Goal: Find specific page/section: Find specific page/section

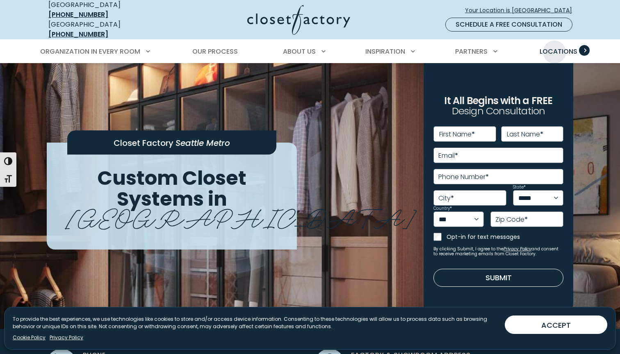
click at [554, 47] on span "Locations" at bounding box center [559, 51] width 38 height 9
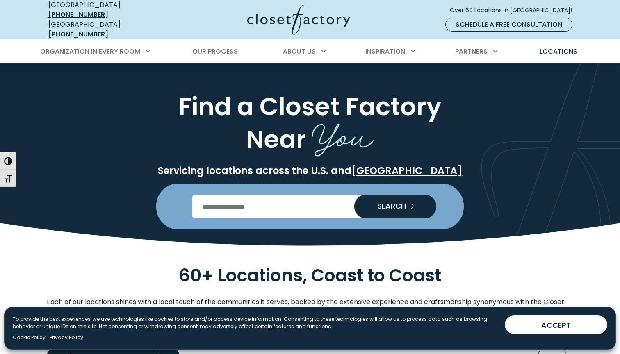
click at [217, 200] on input "Enter Postal Code" at bounding box center [310, 206] width 236 height 23
type input "*****"
click at [391, 203] on span "SEARCH" at bounding box center [388, 206] width 35 height 7
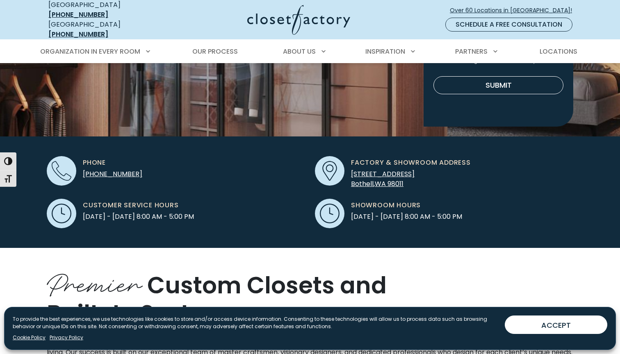
scroll to position [194, 0]
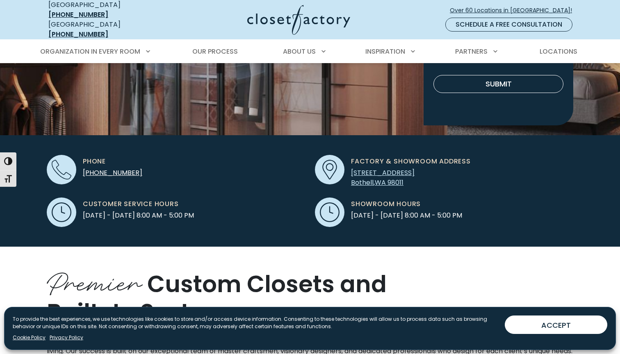
click at [389, 178] on span "98011" at bounding box center [396, 182] width 16 height 9
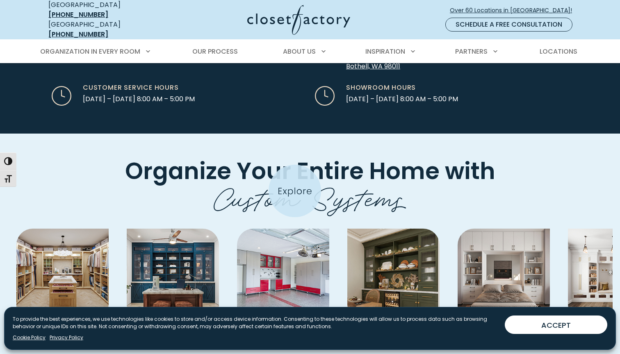
scroll to position [2552, 0]
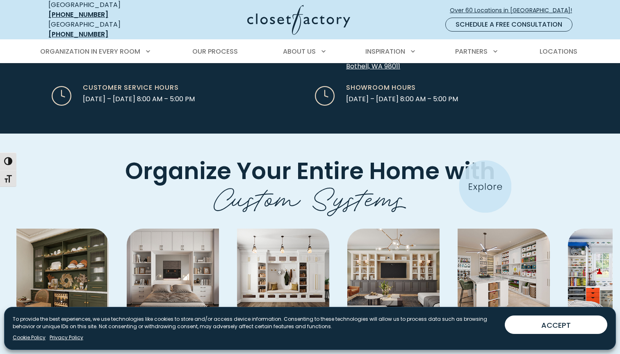
click at [486, 229] on img "Pages Gallery" at bounding box center [504, 275] width 92 height 92
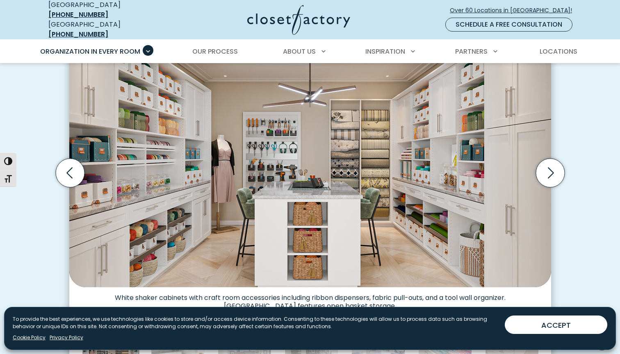
scroll to position [258, 0]
click at [551, 167] on icon "Next slide" at bounding box center [550, 173] width 29 height 29
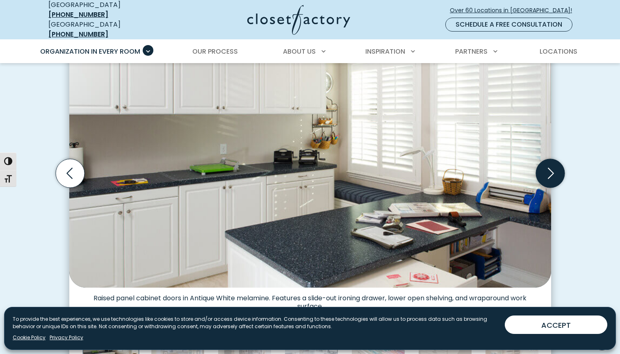
click at [551, 167] on icon "Next slide" at bounding box center [550, 173] width 29 height 29
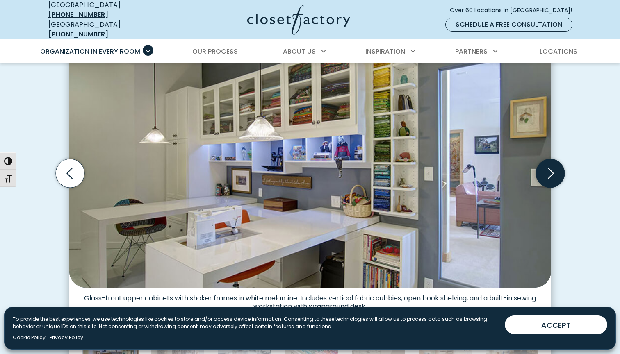
click at [551, 167] on icon "Next slide" at bounding box center [550, 173] width 29 height 29
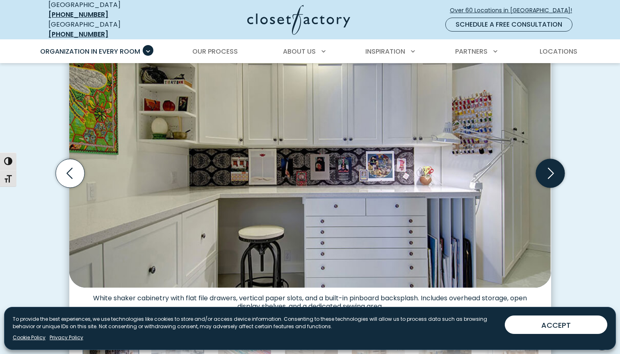
click at [551, 167] on icon "Next slide" at bounding box center [550, 173] width 29 height 29
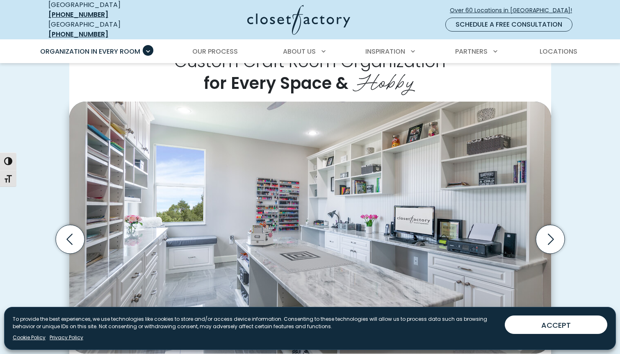
scroll to position [192, 0]
click at [542, 229] on icon "Next slide" at bounding box center [550, 240] width 29 height 29
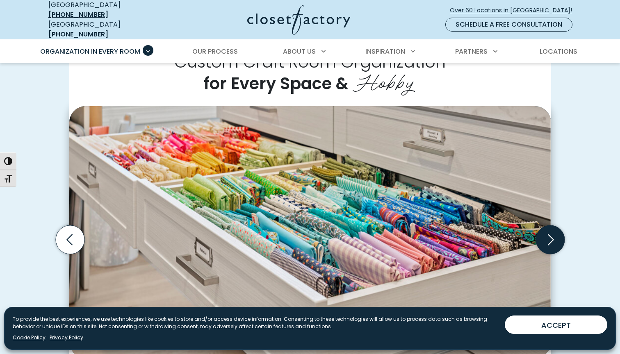
click at [544, 230] on icon "Next slide" at bounding box center [550, 240] width 29 height 29
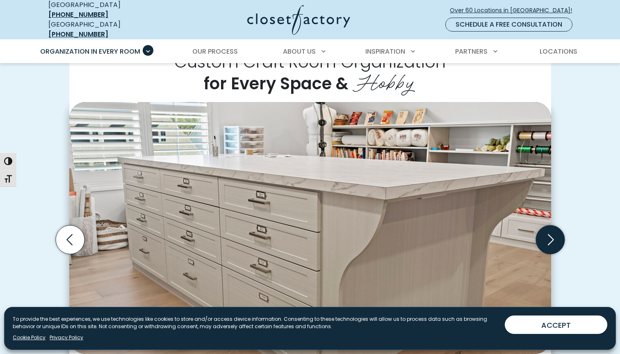
click at [544, 230] on icon "Next slide" at bounding box center [550, 240] width 29 height 29
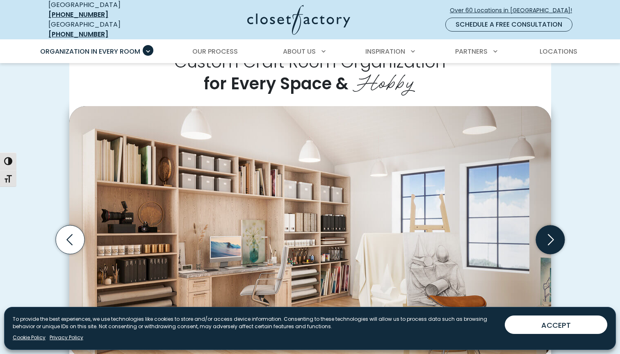
click at [544, 230] on icon "Next slide" at bounding box center [550, 240] width 29 height 29
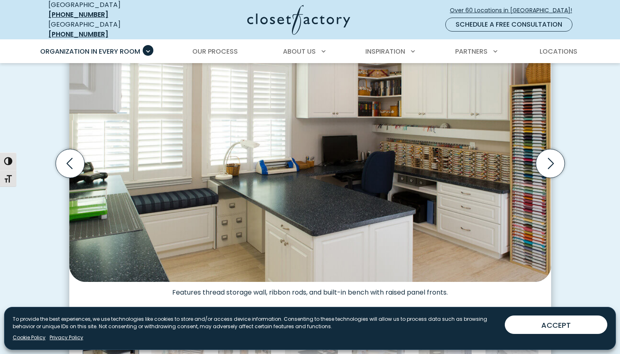
scroll to position [272, 0]
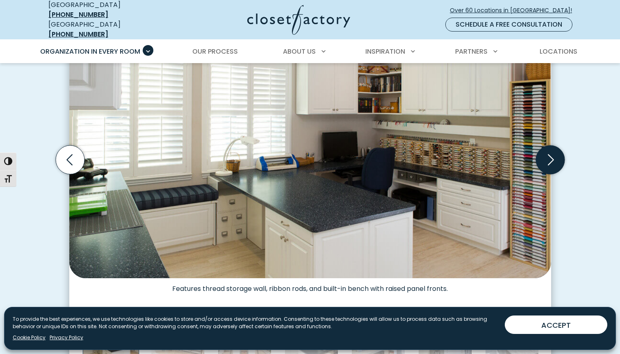
click at [556, 153] on icon "Next slide" at bounding box center [550, 160] width 29 height 29
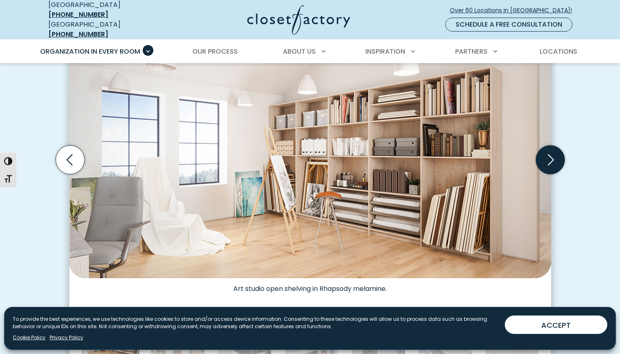
click at [556, 153] on icon "Next slide" at bounding box center [550, 160] width 29 height 29
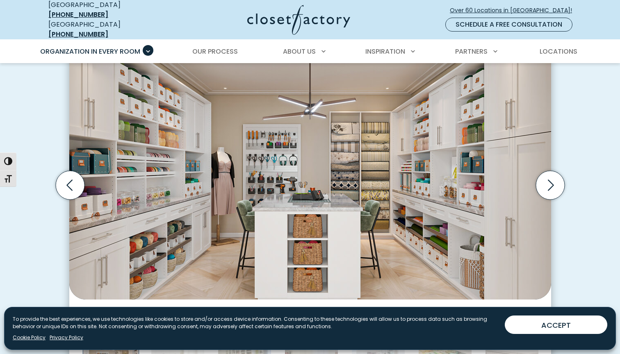
scroll to position [207, 0]
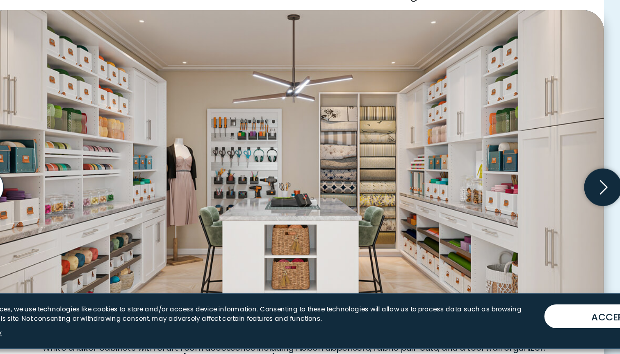
click at [536, 210] on icon "Next slide" at bounding box center [550, 224] width 29 height 29
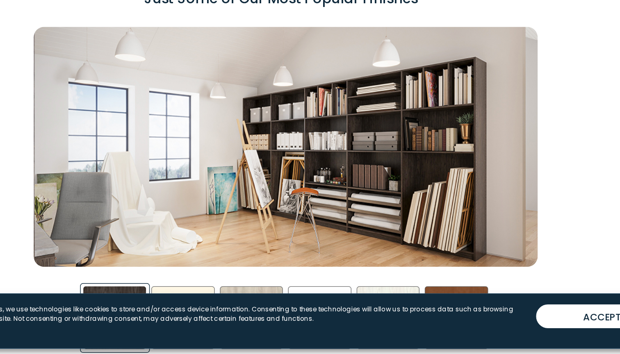
scroll to position [1176, 0]
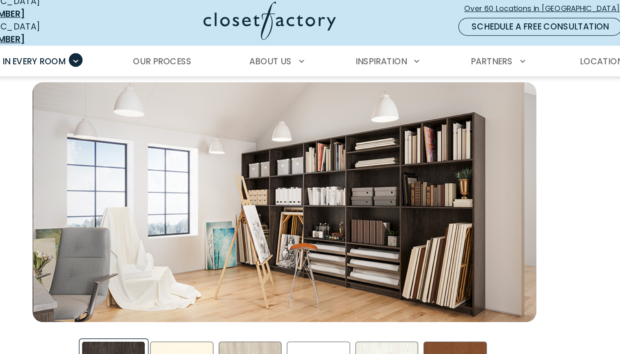
click at [429, 161] on div "Just Some of Our Most Popular Finishes *Materials & custom-painting and stainin…" at bounding box center [310, 197] width 536 height 329
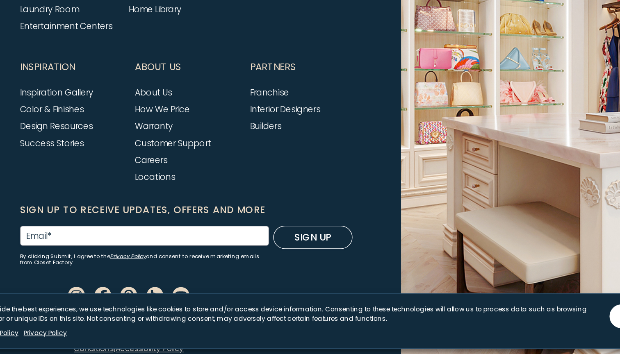
scroll to position [2798, 0]
click at [47, 186] on link "Success Stories" at bounding box center [72, 190] width 50 height 9
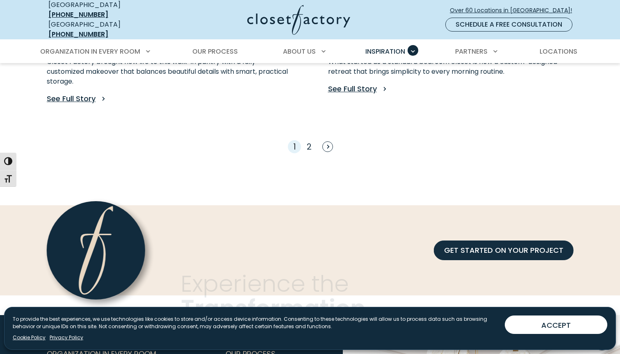
scroll to position [789, 0]
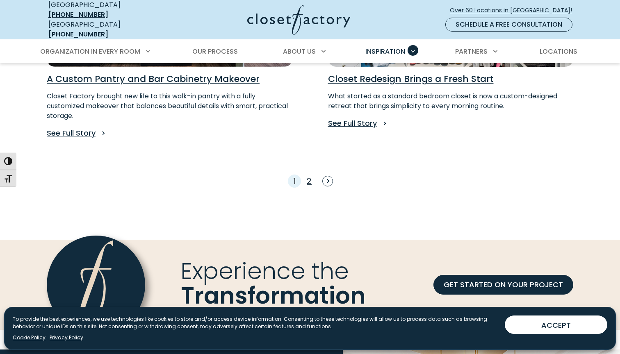
click at [309, 176] on link "2" at bounding box center [309, 181] width 5 height 11
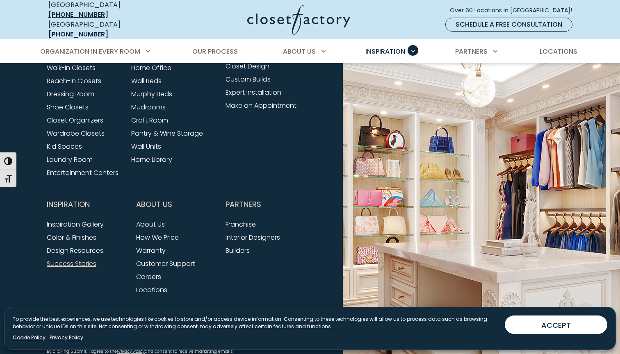
scroll to position [651, 0]
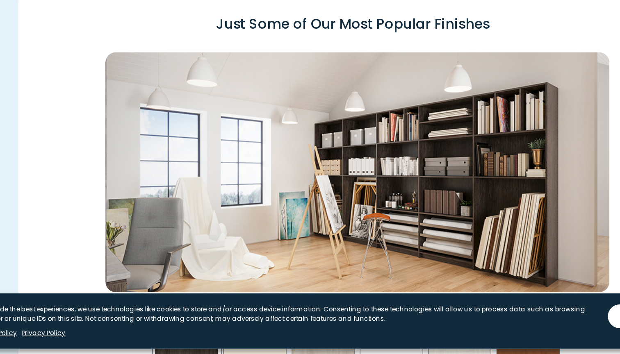
scroll to position [1148, 0]
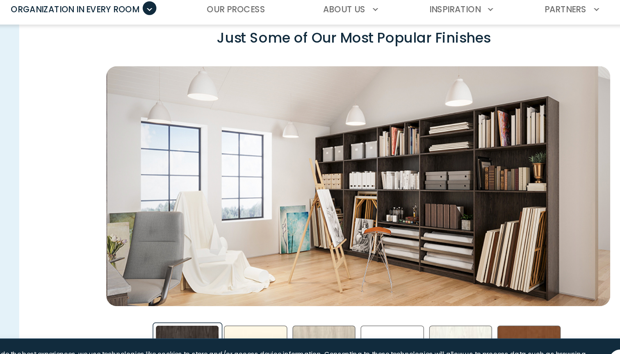
click at [66, 181] on div "Just Some of Our Most Popular Finishes *Materials & custom-painting and stainin…" at bounding box center [310, 225] width 536 height 329
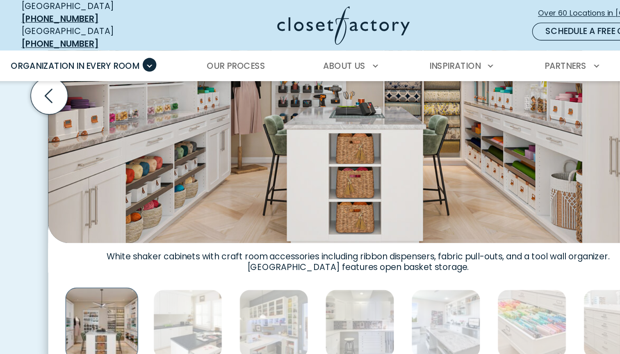
scroll to position [258, 0]
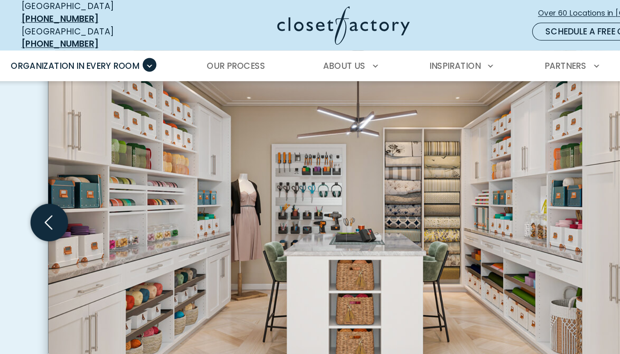
click at [55, 164] on icon "Previous slide" at bounding box center [69, 173] width 29 height 29
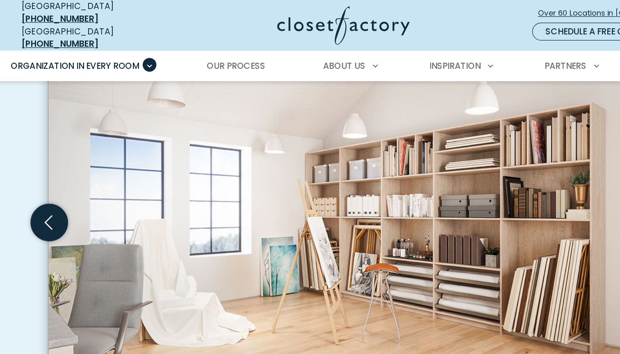
click at [66, 167] on icon "Previous slide" at bounding box center [69, 172] width 6 height 11
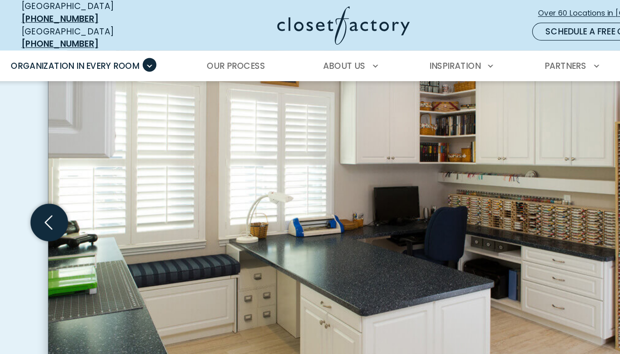
click at [66, 167] on icon "Previous slide" at bounding box center [69, 172] width 6 height 11
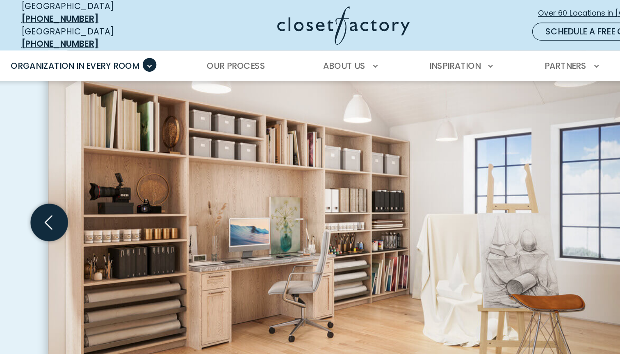
click at [66, 167] on icon "Previous slide" at bounding box center [69, 172] width 6 height 11
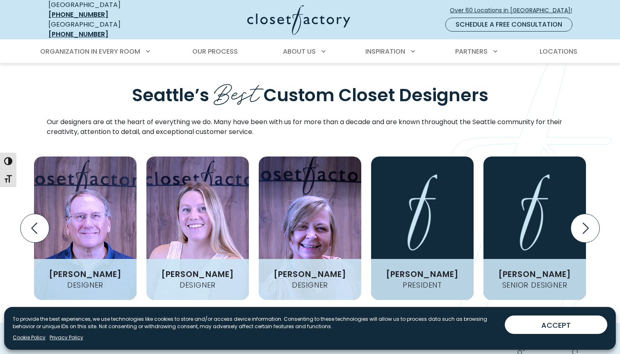
scroll to position [920, 0]
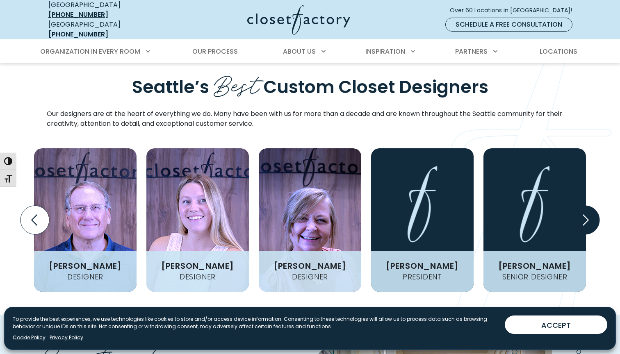
click at [586, 206] on icon "Next slide" at bounding box center [585, 220] width 29 height 29
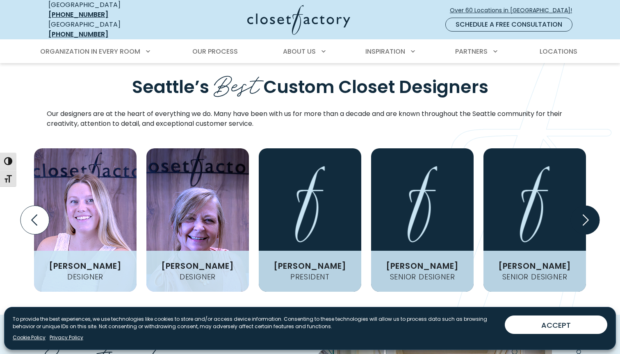
click at [586, 206] on icon "Next slide" at bounding box center [585, 220] width 29 height 29
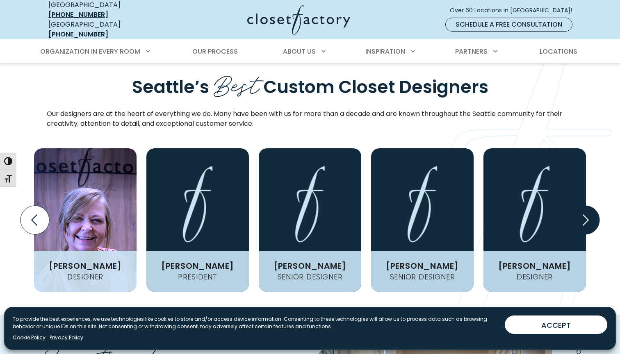
click at [586, 206] on icon "Next slide" at bounding box center [585, 220] width 29 height 29
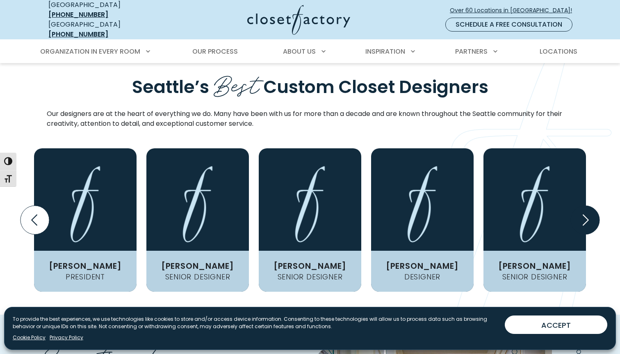
click at [586, 206] on icon "Next slide" at bounding box center [585, 220] width 29 height 29
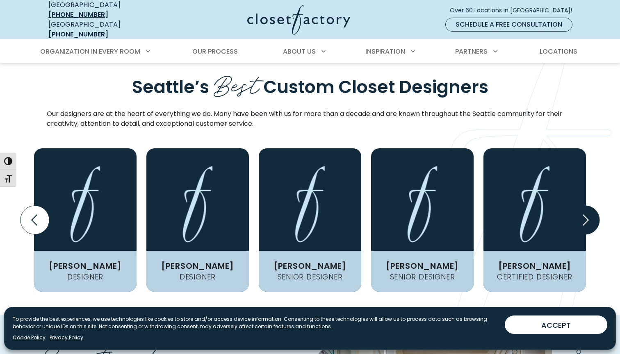
click at [586, 206] on icon "Next slide" at bounding box center [585, 220] width 29 height 29
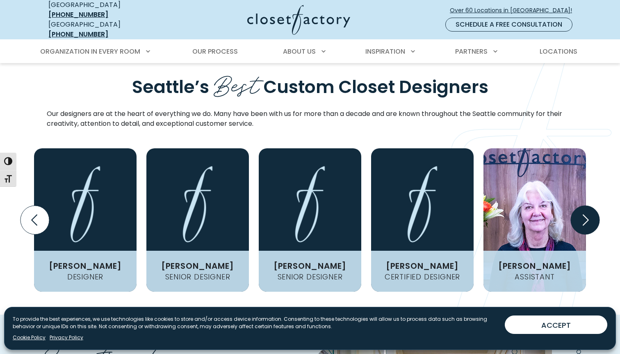
click at [586, 206] on icon "Next slide" at bounding box center [585, 220] width 29 height 29
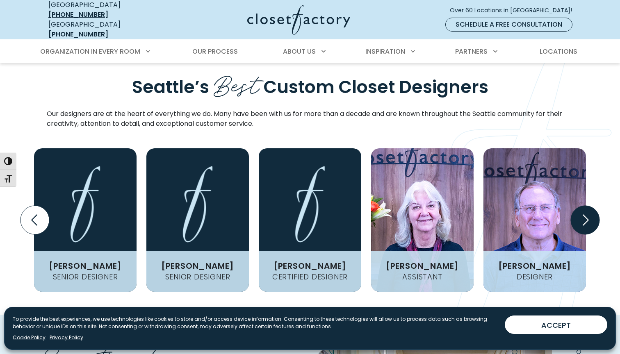
click at [586, 206] on icon "Next slide" at bounding box center [585, 220] width 29 height 29
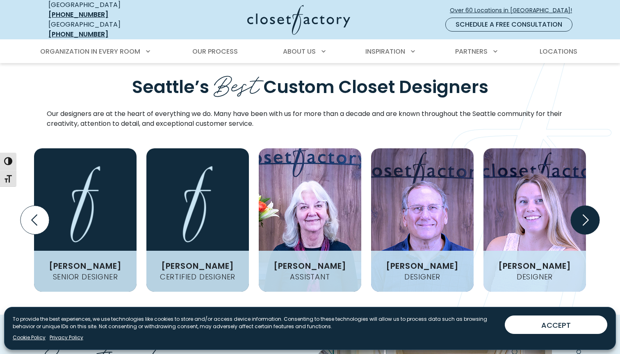
click at [586, 206] on icon "Next slide" at bounding box center [585, 220] width 29 height 29
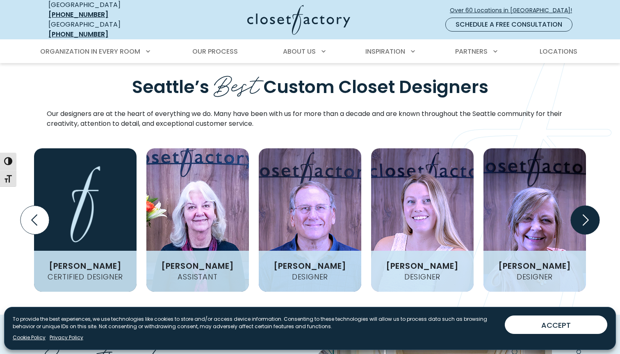
click at [586, 206] on icon "Next slide" at bounding box center [585, 220] width 29 height 29
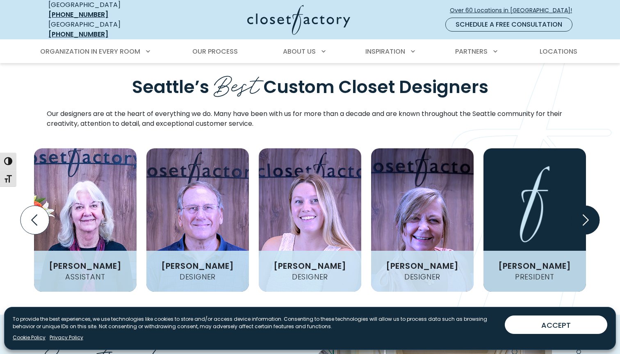
click at [586, 206] on icon "Next slide" at bounding box center [585, 220] width 29 height 29
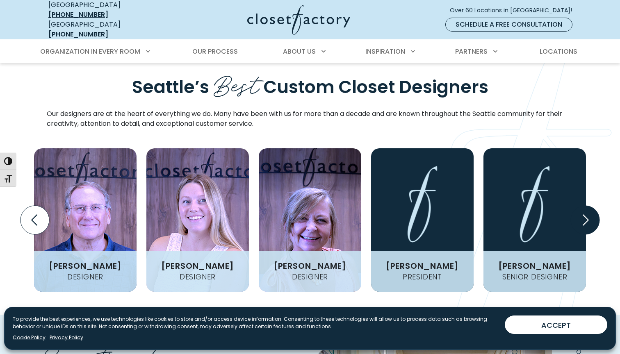
click at [586, 206] on icon "Next slide" at bounding box center [585, 220] width 29 height 29
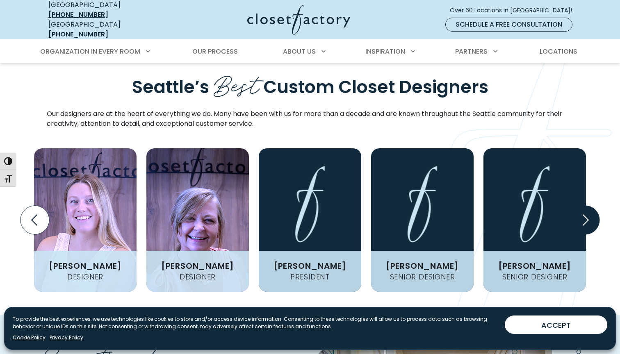
click at [586, 206] on icon "Next slide" at bounding box center [585, 220] width 29 height 29
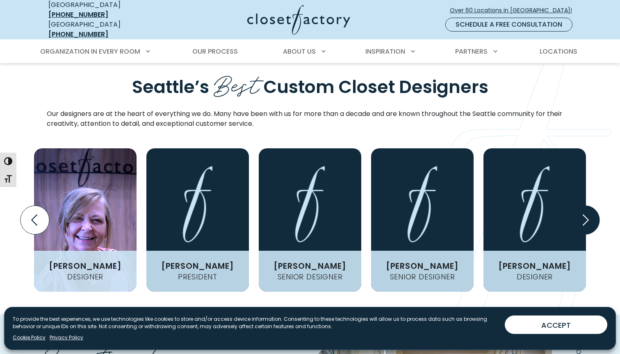
click at [586, 206] on icon "Next slide" at bounding box center [585, 220] width 29 height 29
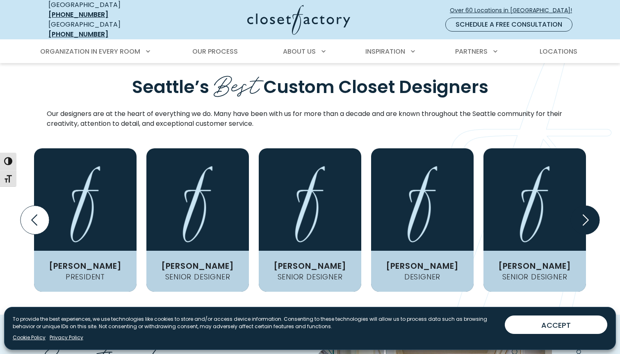
click at [586, 206] on icon "Next slide" at bounding box center [585, 220] width 29 height 29
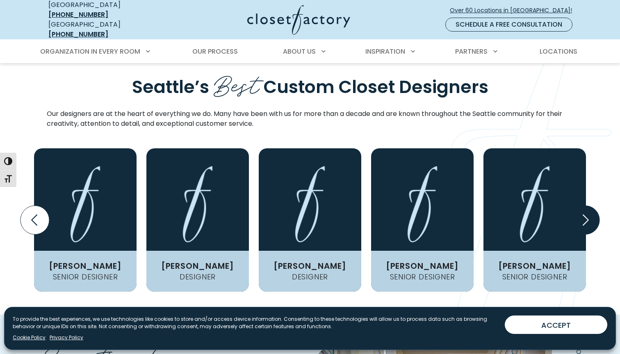
click at [586, 206] on icon "Next slide" at bounding box center [585, 220] width 29 height 29
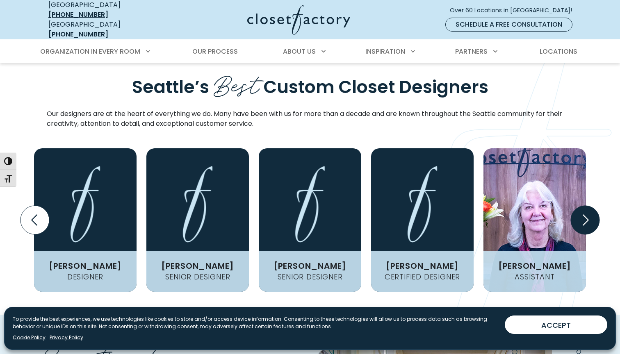
click at [586, 206] on icon "Next slide" at bounding box center [585, 220] width 29 height 29
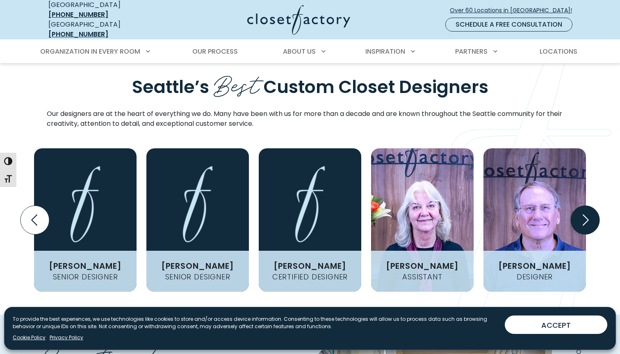
click at [586, 206] on icon "Next slide" at bounding box center [585, 220] width 29 height 29
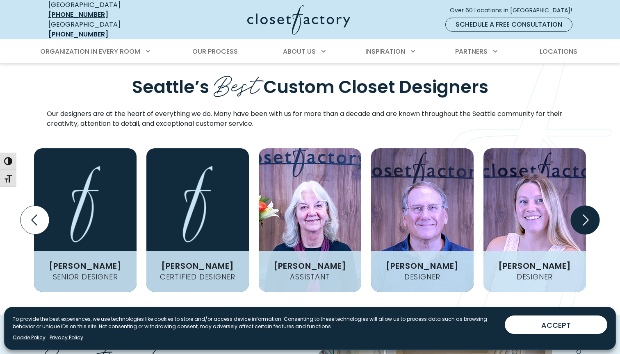
click at [586, 206] on icon "Next slide" at bounding box center [585, 220] width 29 height 29
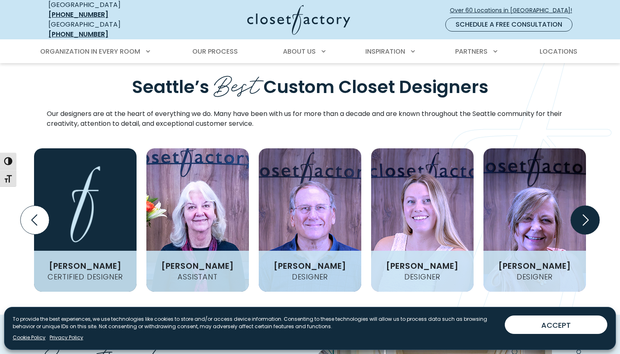
click at [586, 206] on icon "Next slide" at bounding box center [585, 220] width 29 height 29
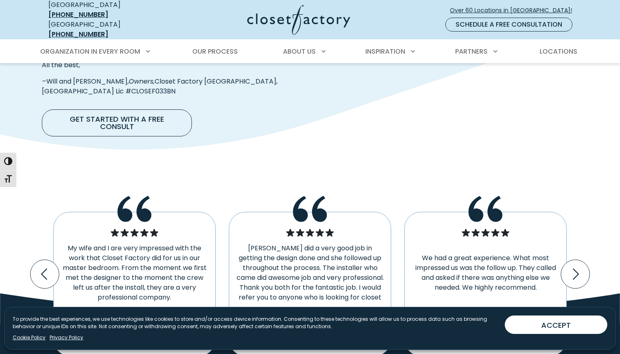
scroll to position [1576, 0]
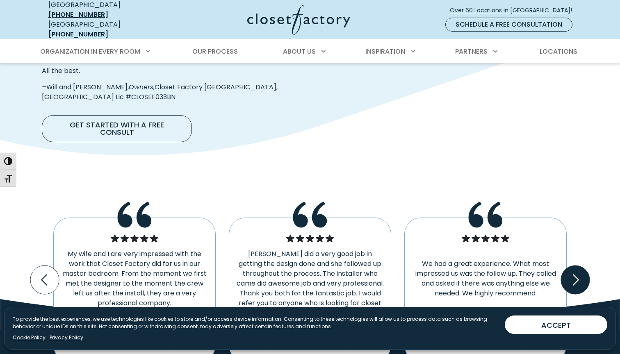
click at [574, 274] on icon "Next slide" at bounding box center [576, 279] width 6 height 11
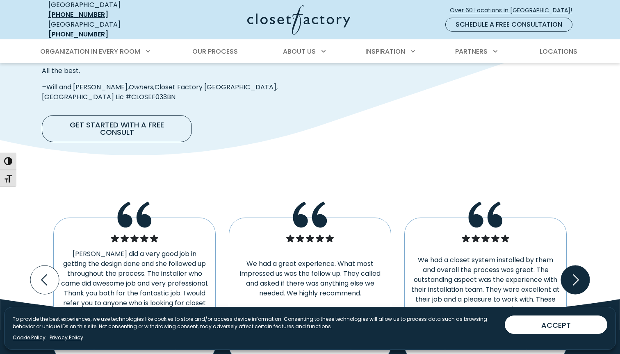
click at [574, 274] on icon "Next slide" at bounding box center [576, 279] width 6 height 11
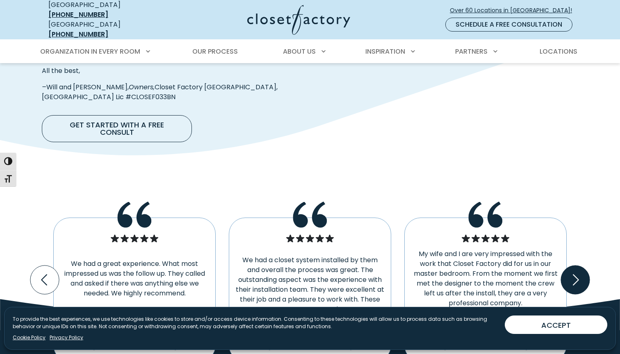
click at [574, 274] on icon "Next slide" at bounding box center [576, 279] width 6 height 11
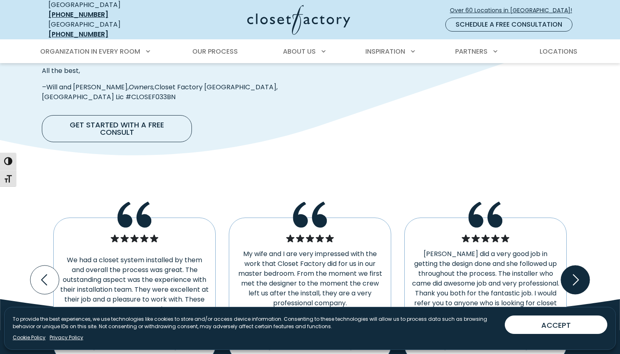
click at [574, 274] on icon "Next slide" at bounding box center [576, 279] width 6 height 11
